Goal: Information Seeking & Learning: Learn about a topic

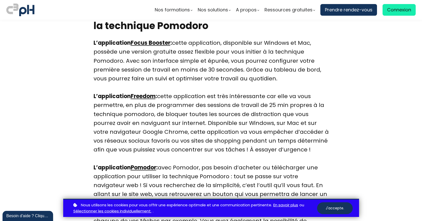
scroll to position [1192, 0]
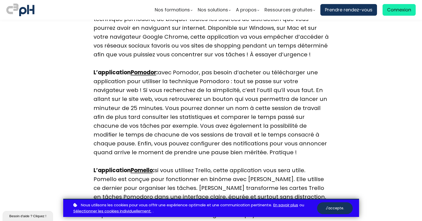
scroll to position [1388, 0]
